Goal: Task Accomplishment & Management: Use online tool/utility

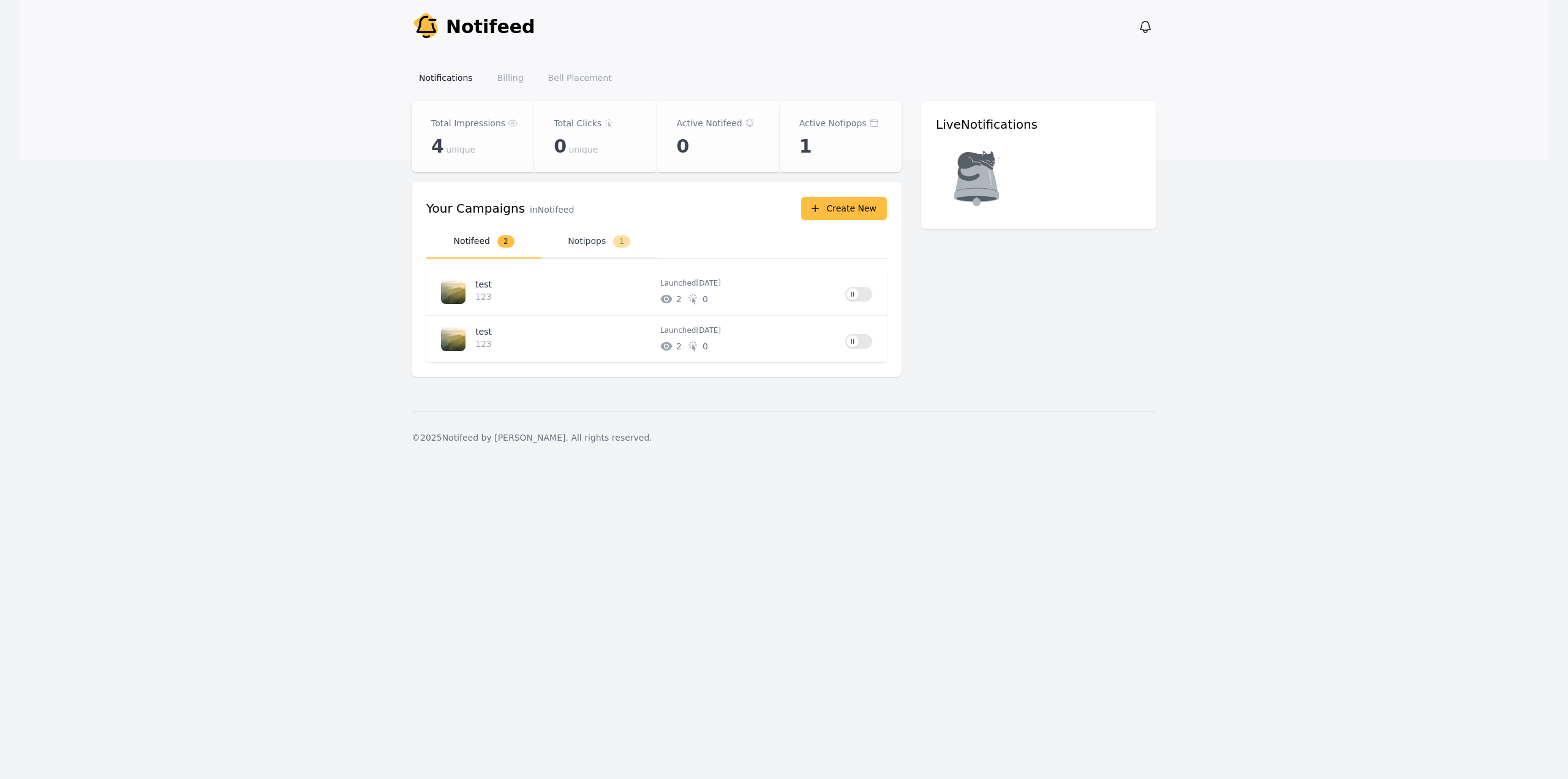
click at [601, 247] on button "Notipops 1" at bounding box center [599, 241] width 115 height 34
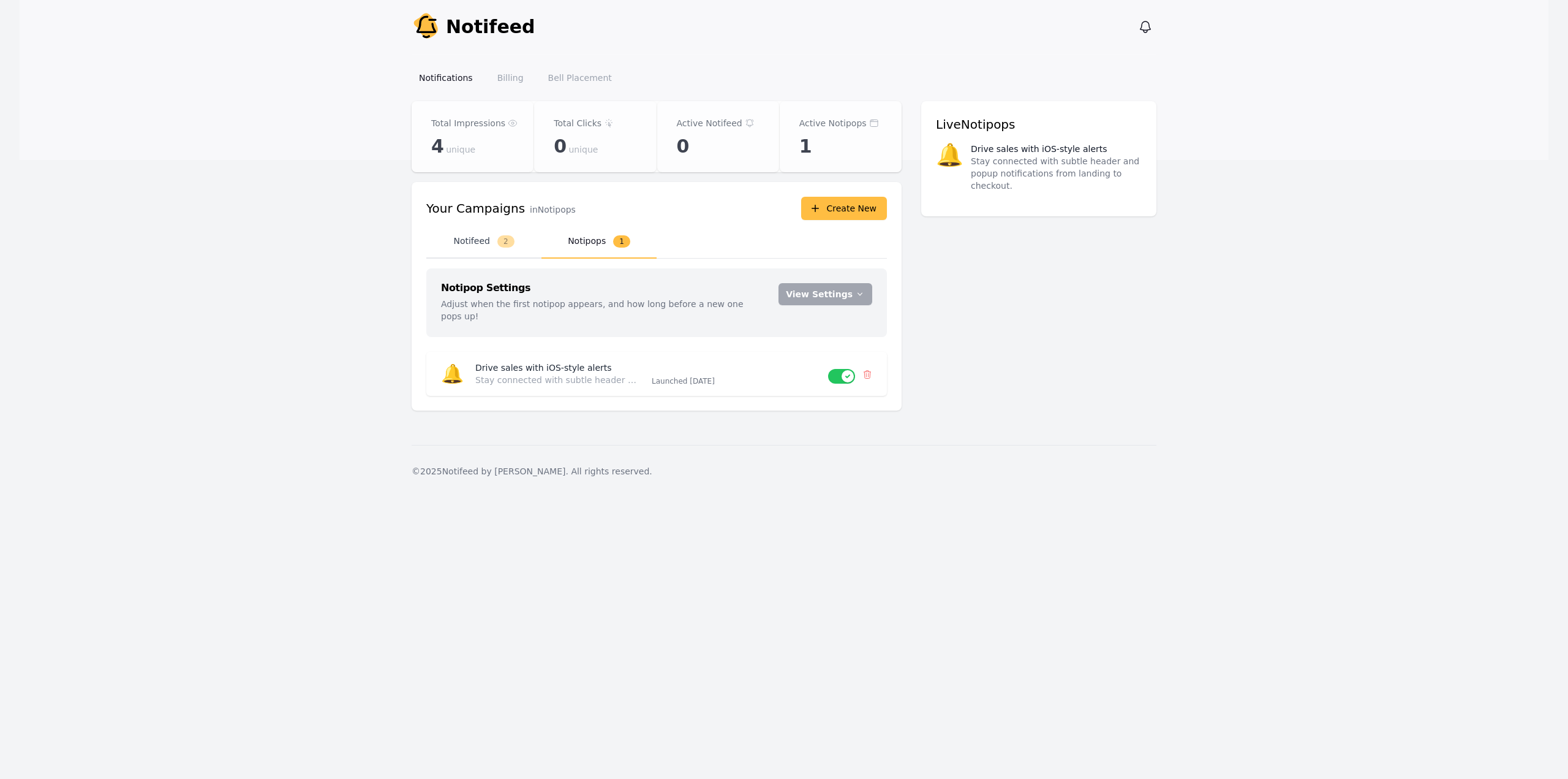
click at [488, 245] on button "Notifeed 2" at bounding box center [483, 241] width 115 height 34
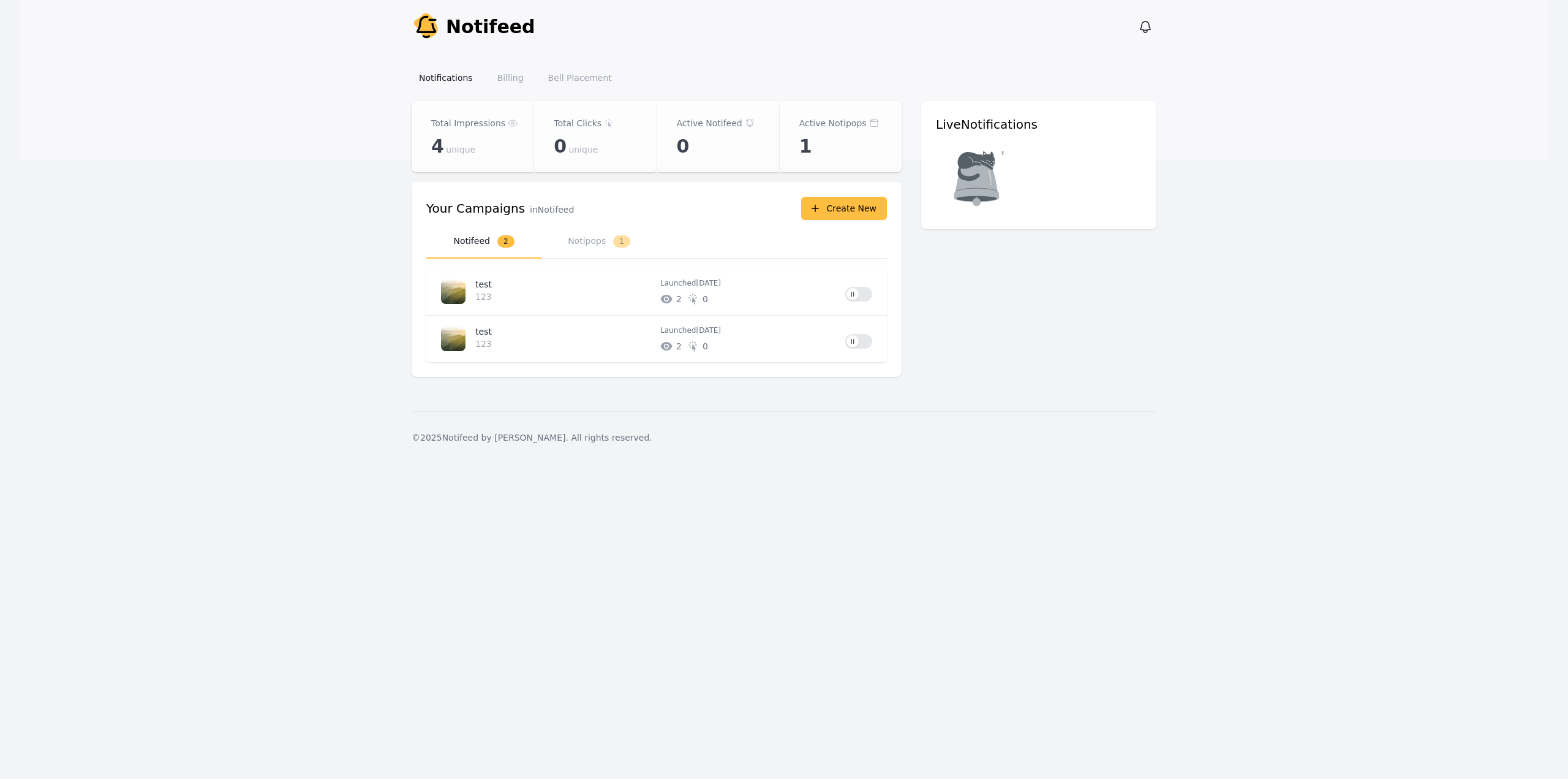
click at [1083, 366] on div "Total Impressions 4 unique Total Clicks 0 unique Active Notifeed 0 Active Notip…" at bounding box center [784, 246] width 745 height 290
click at [569, 81] on link "Bell Placement" at bounding box center [579, 78] width 78 height 22
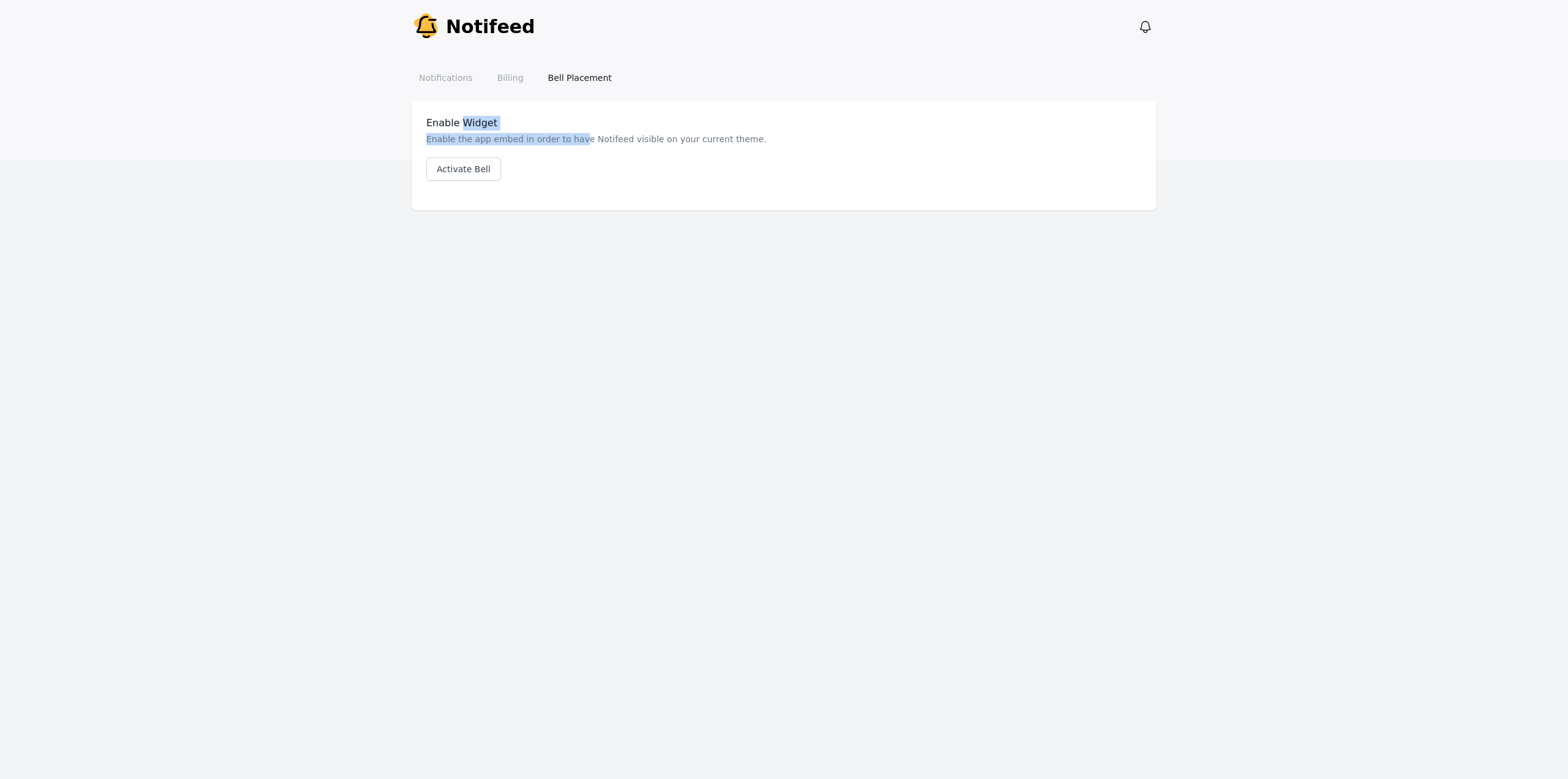
drag, startPoint x: 461, startPoint y: 127, endPoint x: 581, endPoint y: 138, distance: 120.5
click at [571, 137] on div "Enable Widget Enable the app embed in order to have Notifeed visible on your cu…" at bounding box center [784, 148] width 716 height 65
click at [581, 138] on p "Enable the app embed in order to have Notifeed visible on your current theme." at bounding box center [784, 139] width 716 height 12
click at [1146, 26] on icon "button" at bounding box center [1145, 27] width 15 height 15
click at [1144, 34] on button "View notifications" at bounding box center [1145, 27] width 20 height 20
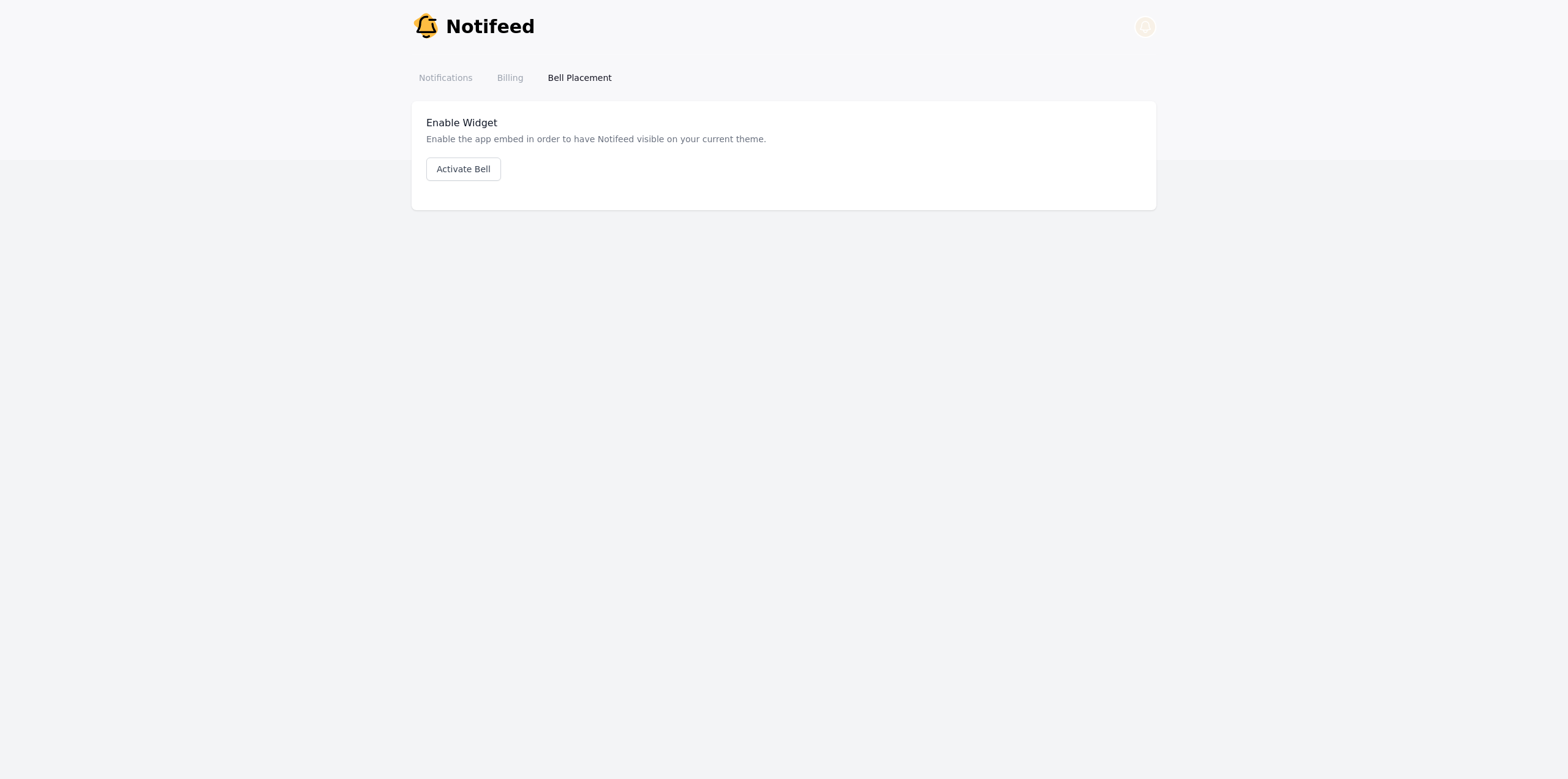
click at [1144, 34] on button "View notifications" at bounding box center [1145, 27] width 20 height 20
click at [1151, 29] on icon "button" at bounding box center [1146, 27] width 10 height 11
click at [971, 85] on div "Notifications Billing Bell Placement" at bounding box center [784, 78] width 745 height 22
click at [513, 76] on link "Billing" at bounding box center [510, 78] width 41 height 22
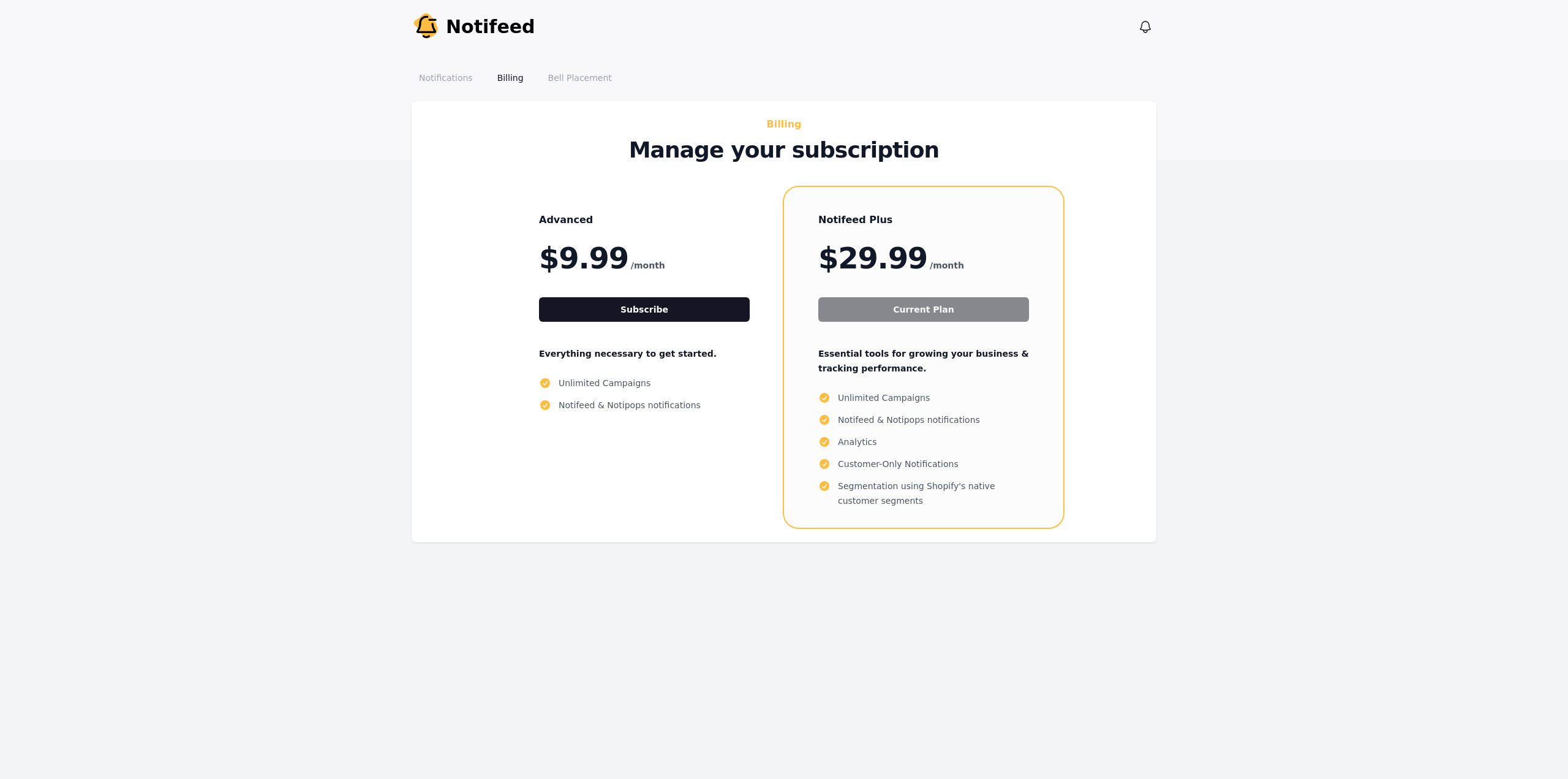
click at [453, 76] on link "Notifications" at bounding box center [446, 78] width 69 height 22
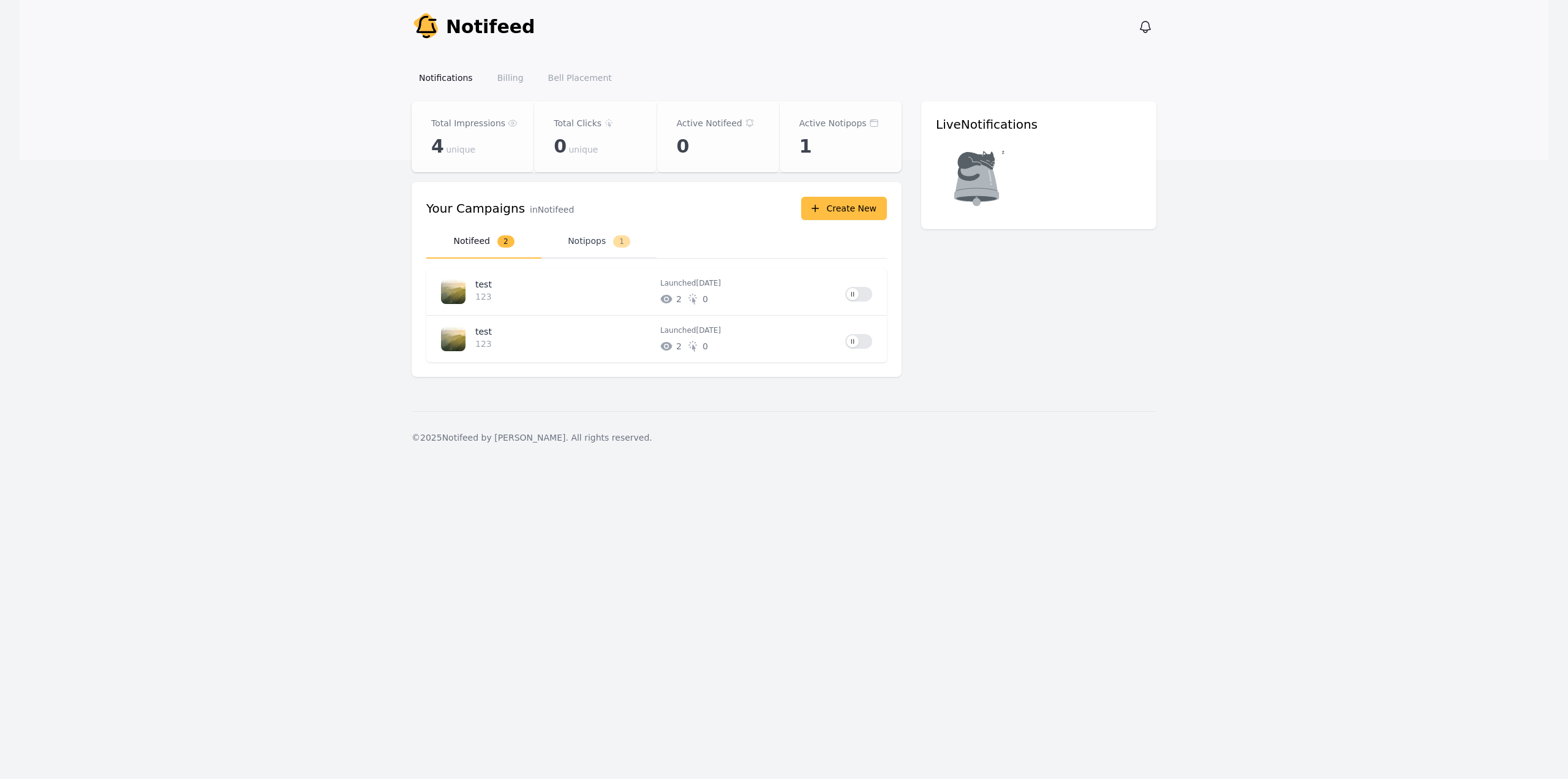
click at [570, 239] on button "Notipops 1" at bounding box center [599, 241] width 115 height 34
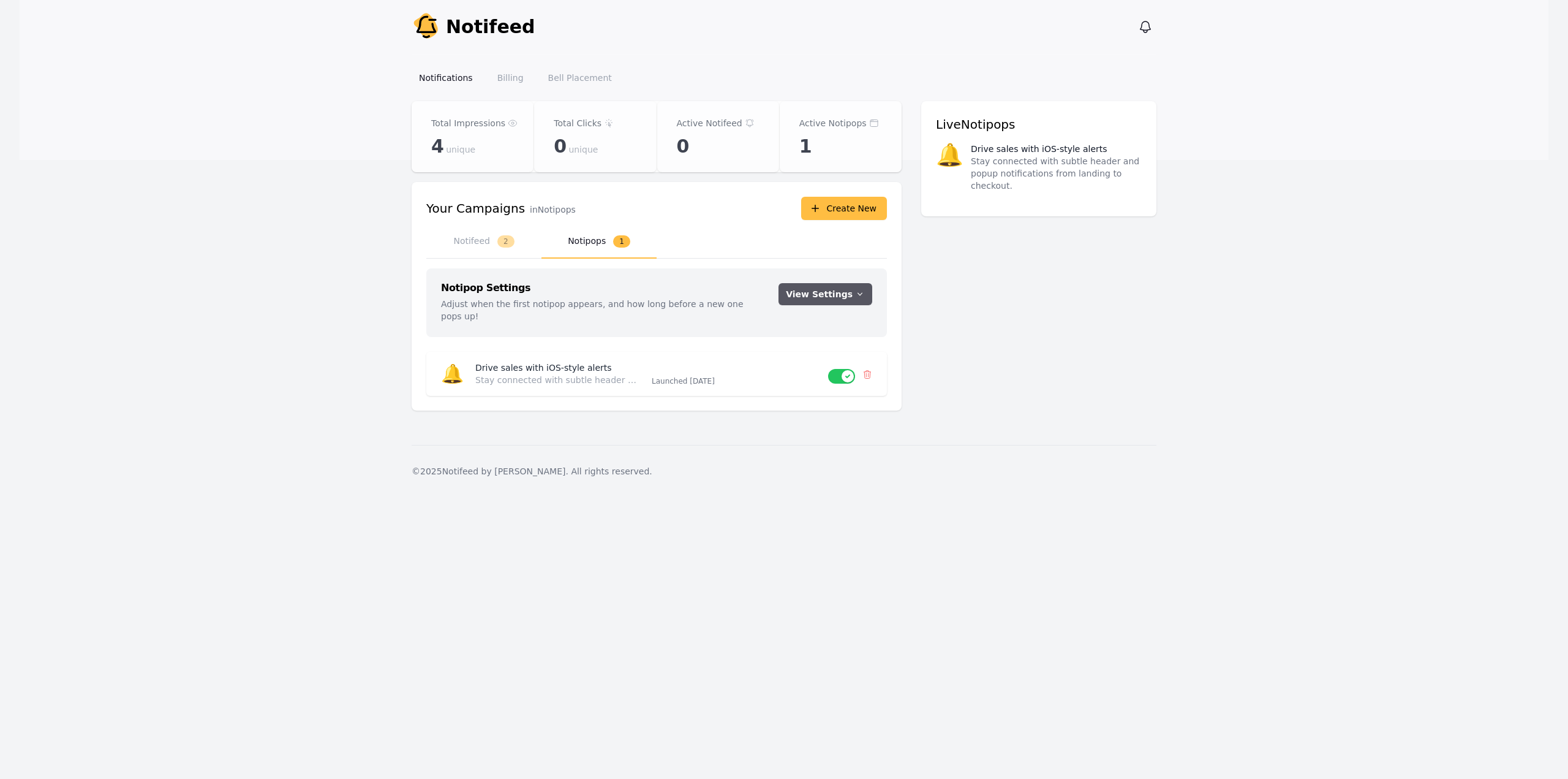
click at [856, 300] on button "View Settings" at bounding box center [825, 294] width 94 height 22
click at [482, 242] on button "Notifeed 2" at bounding box center [483, 241] width 115 height 34
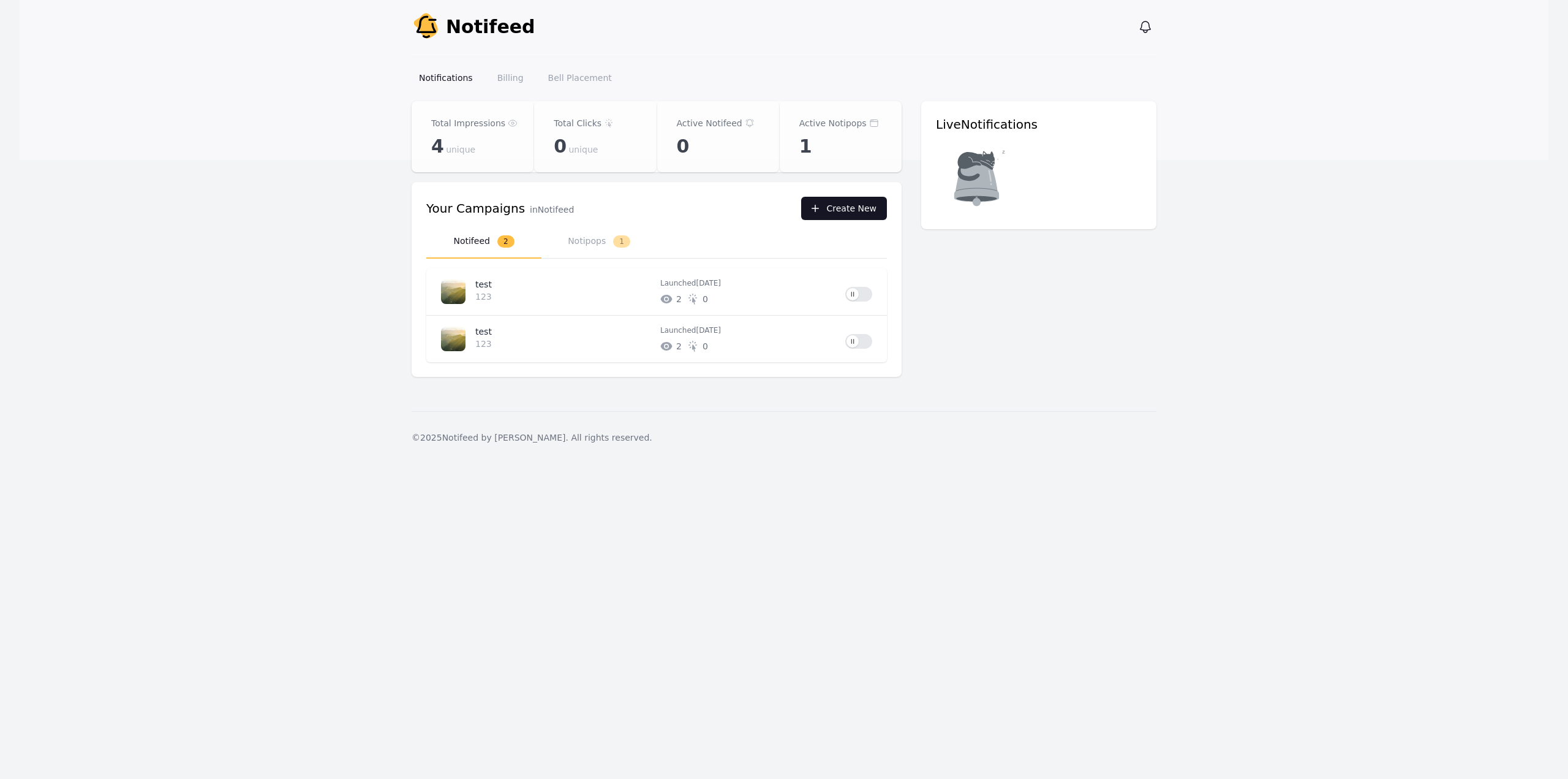
click at [851, 204] on button "Create New" at bounding box center [843, 208] width 86 height 24
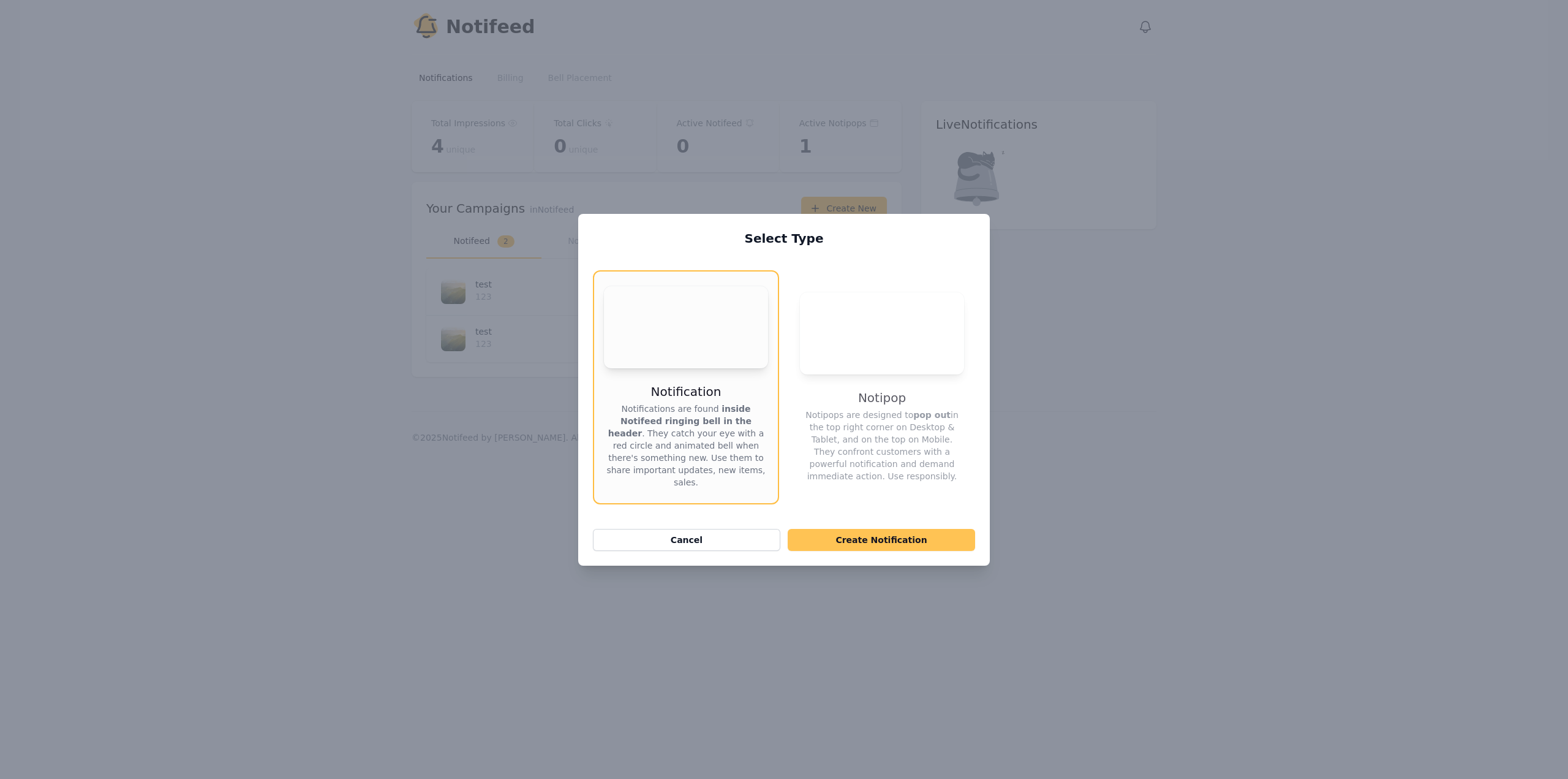
click at [861, 529] on button "Create Notification" at bounding box center [881, 540] width 188 height 22
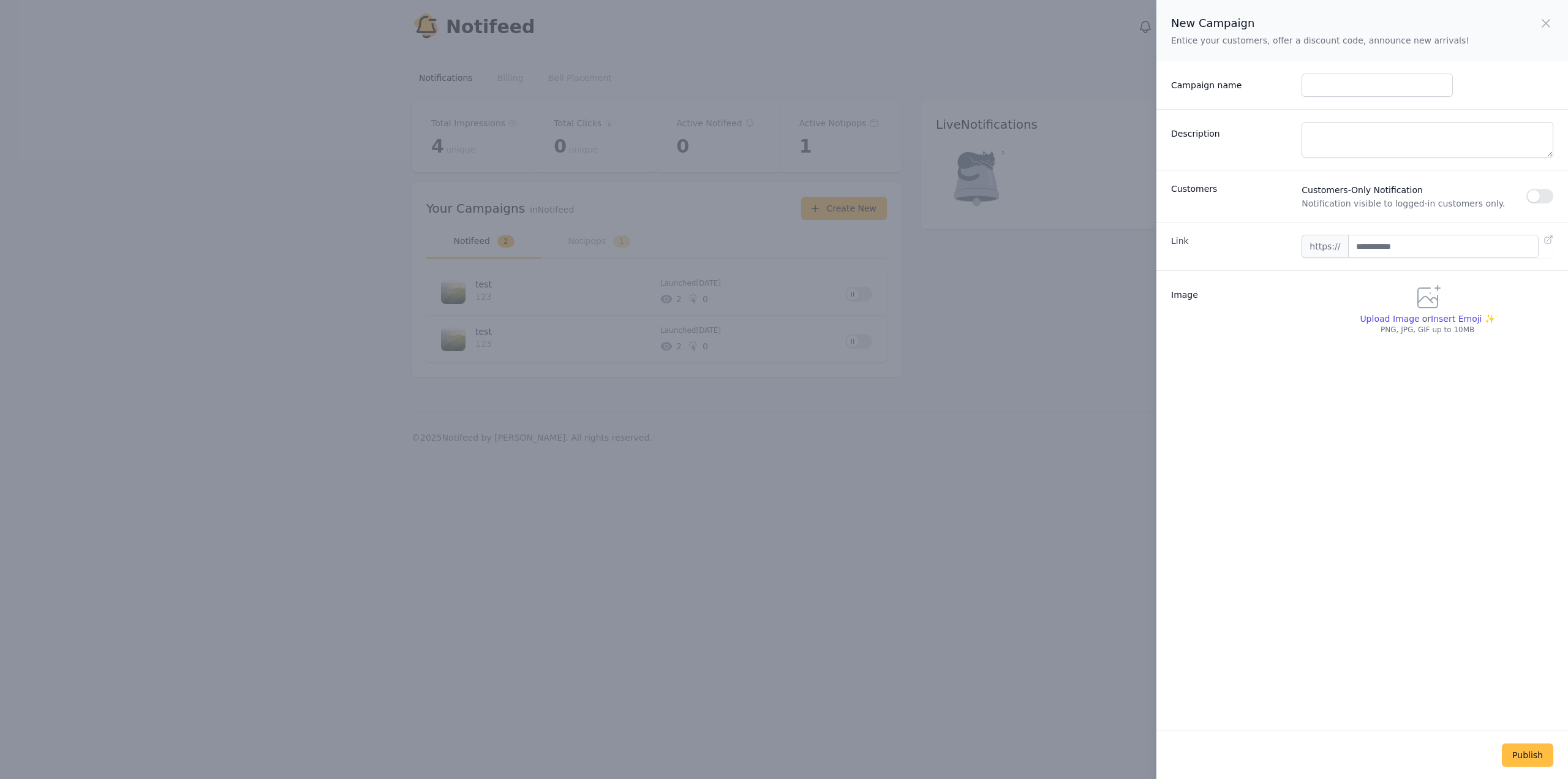
click at [1111, 446] on div "New Campaign Entice your customers, offer a discount code, announce new arrival…" at bounding box center [784, 390] width 1568 height 779
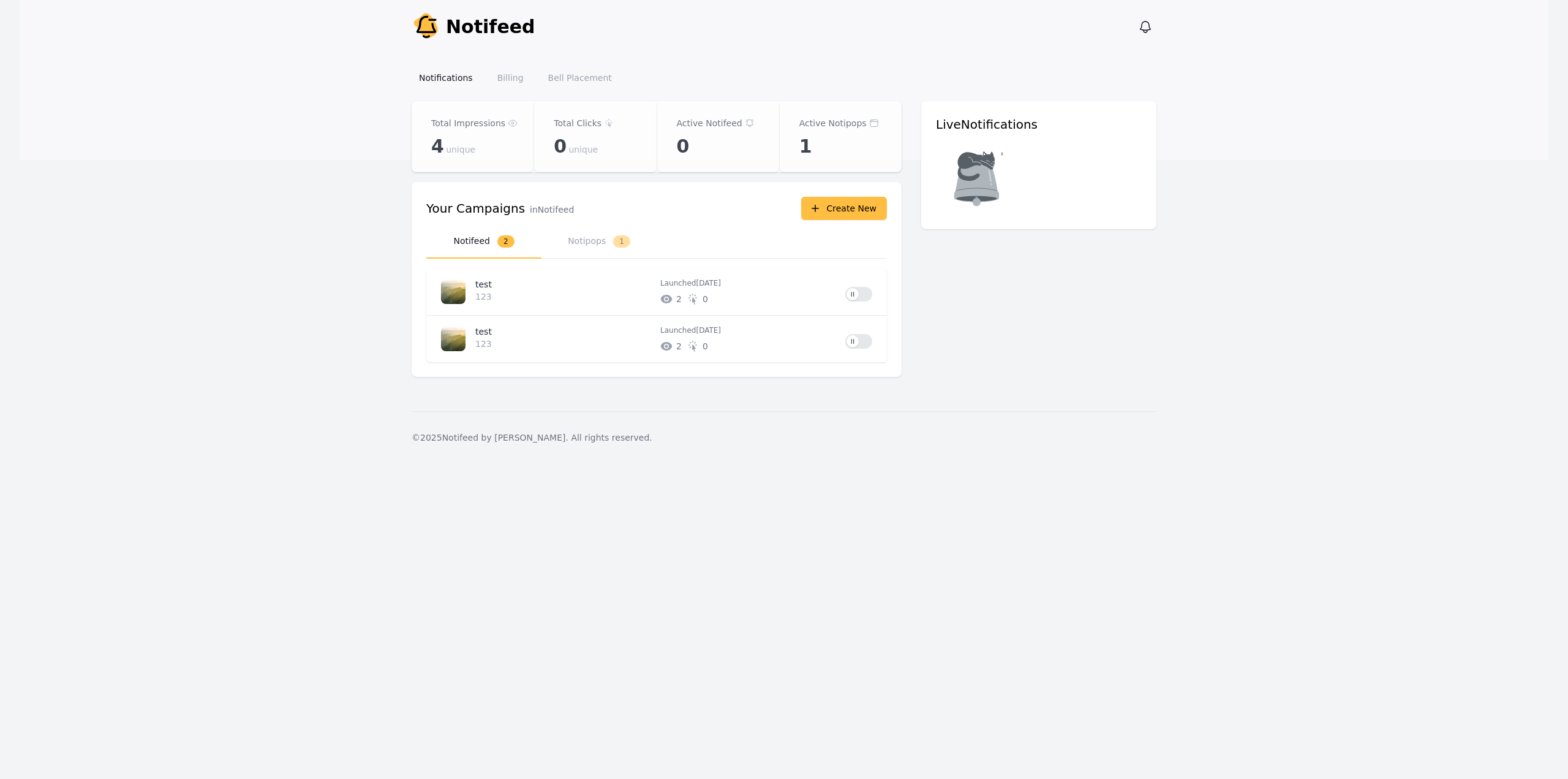
click at [1202, 192] on main "Notifeed Dashboard Total Impressions 4 unique Total Clicks 0 unique Active Noti…" at bounding box center [784, 256] width 1529 height 310
